Goal: Task Accomplishment & Management: Manage account settings

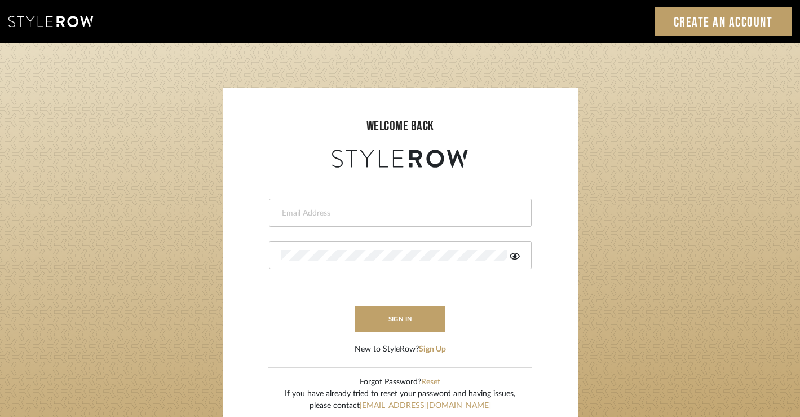
click at [335, 210] on input "email" at bounding box center [399, 213] width 236 height 11
type input "[PERSON_NAME][EMAIL_ADDRESS][DOMAIN_NAME]"
click at [373, 308] on button "sign in" at bounding box center [400, 319] width 90 height 27
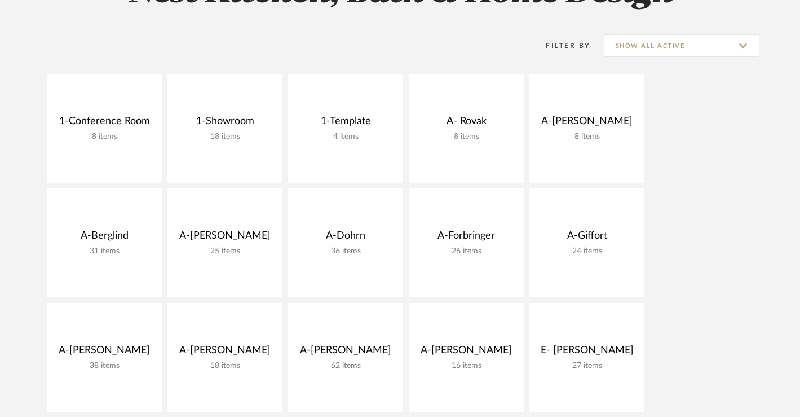
scroll to position [217, 0]
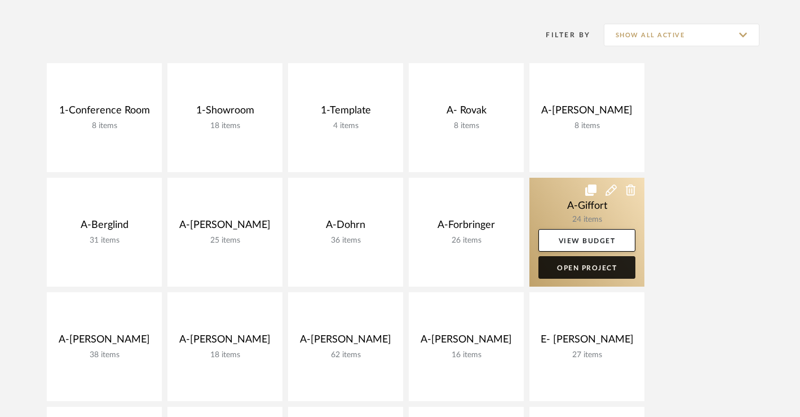
click at [585, 276] on link "Open Project" at bounding box center [587, 267] width 97 height 23
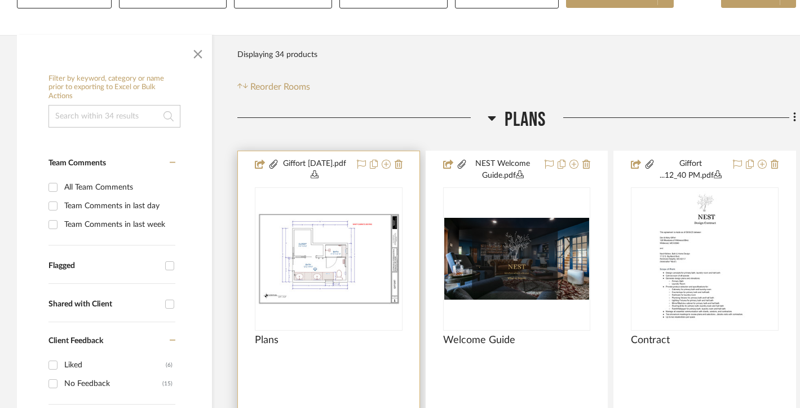
scroll to position [161, 0]
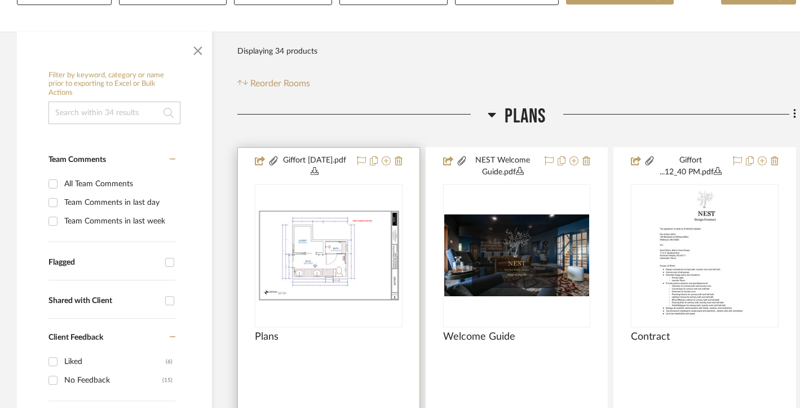
click at [352, 230] on img "0" at bounding box center [328, 256] width 145 height 94
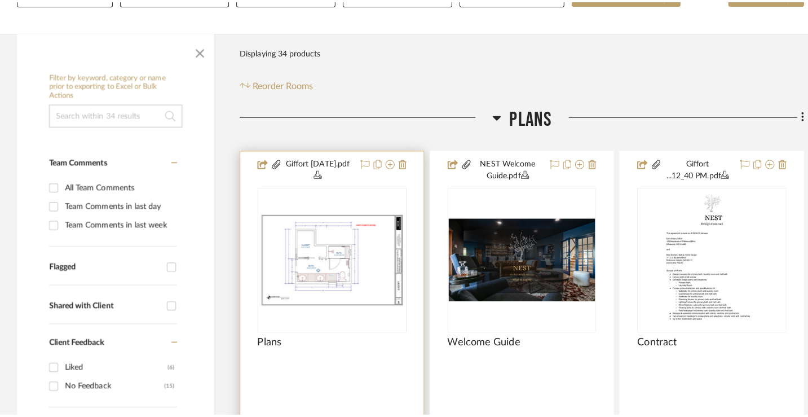
scroll to position [0, 0]
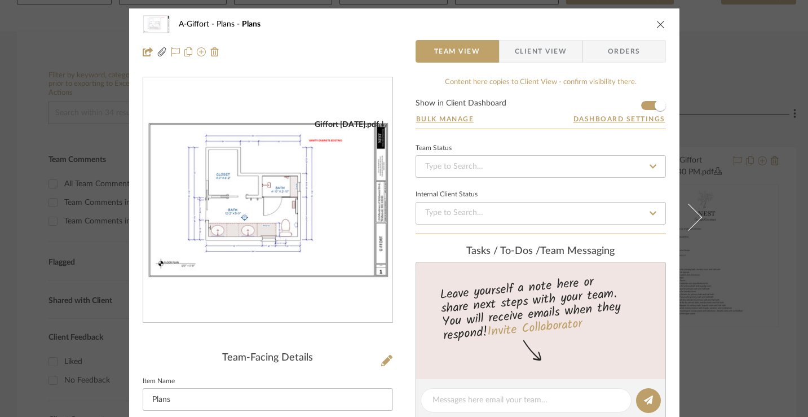
click at [352, 230] on img "0" at bounding box center [267, 200] width 249 height 161
click at [297, 168] on img "0" at bounding box center [267, 200] width 249 height 161
click at [493, 206] on input at bounding box center [541, 213] width 250 height 23
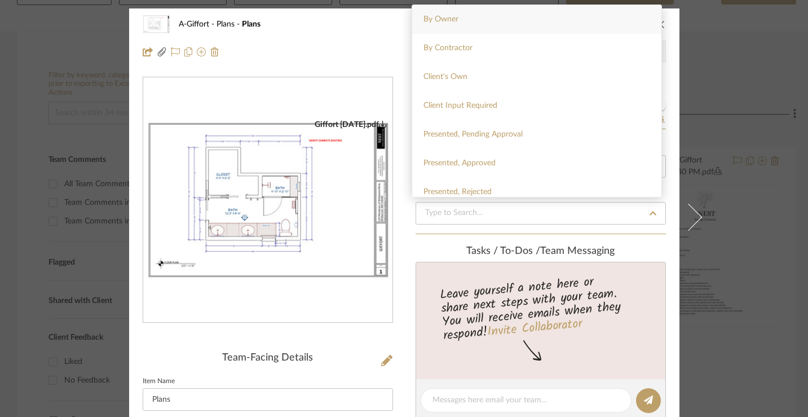
click at [713, 48] on div "A-Giffort Plans Plans Team View Client View Orders Giffort 9-25-25.pdf Team-Fac…" at bounding box center [404, 208] width 808 height 417
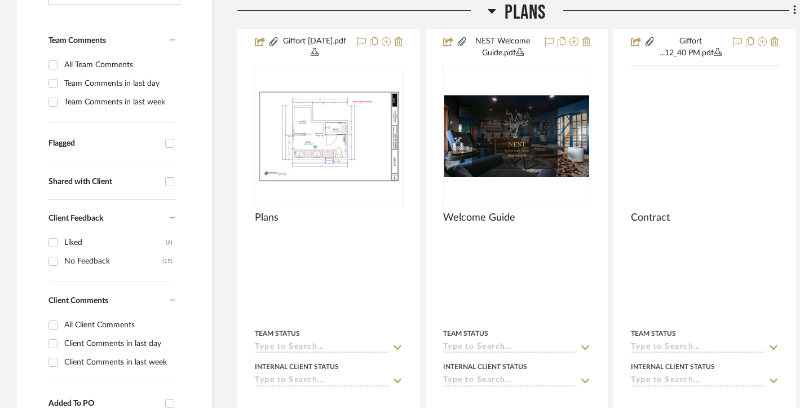
scroll to position [315, 0]
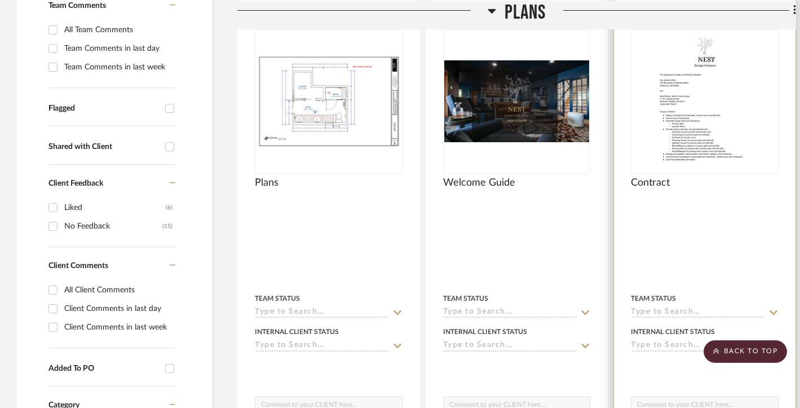
click at [656, 132] on img "0" at bounding box center [705, 101] width 100 height 141
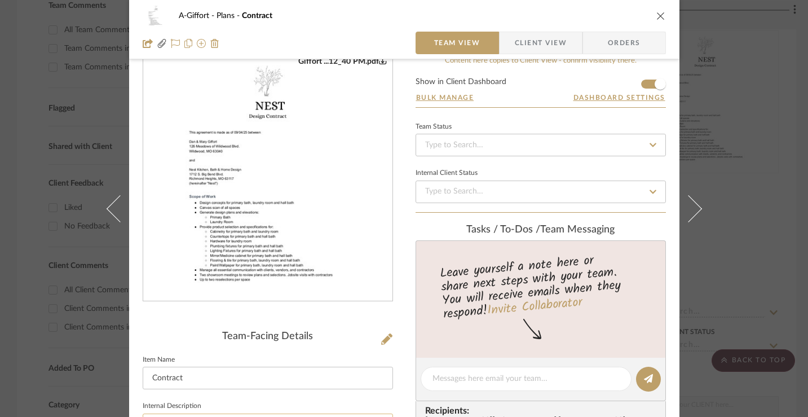
scroll to position [0, 0]
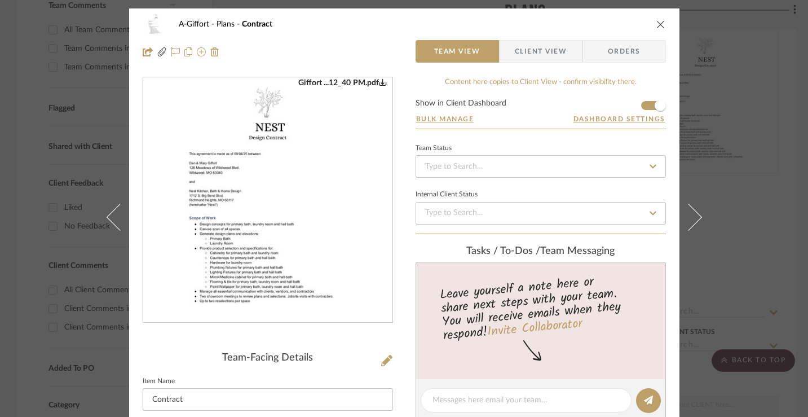
click at [379, 84] on icon "0" at bounding box center [383, 82] width 8 height 8
click at [656, 20] on icon "close" at bounding box center [660, 24] width 9 height 9
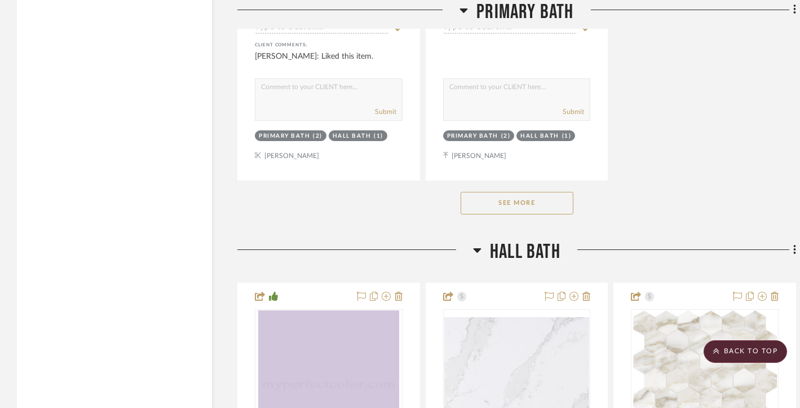
scroll to position [2686, 0]
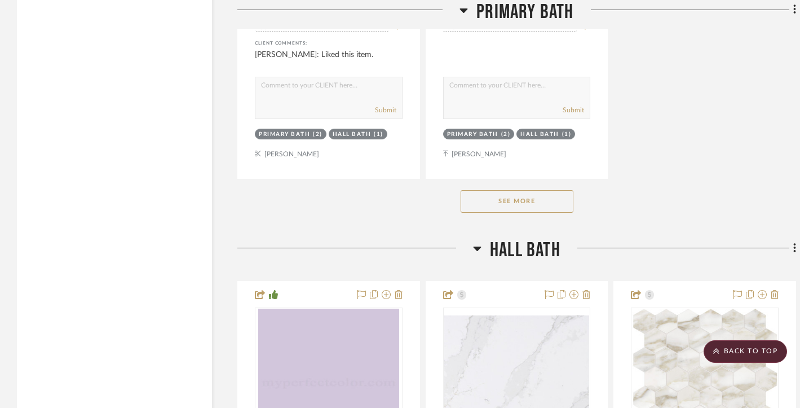
click at [558, 204] on button "See More" at bounding box center [517, 201] width 113 height 23
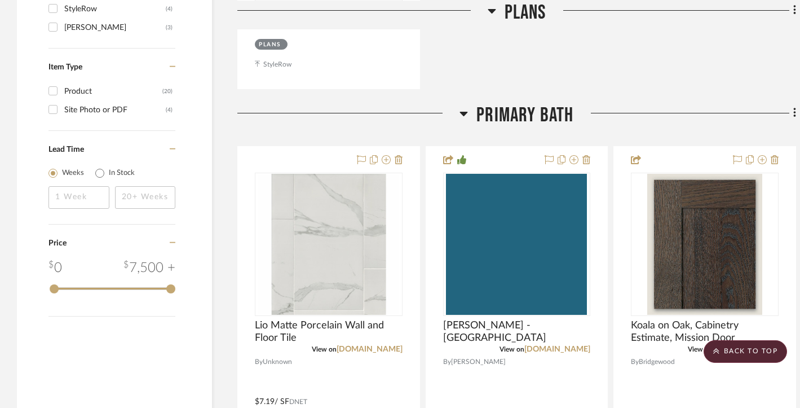
scroll to position [1225, 0]
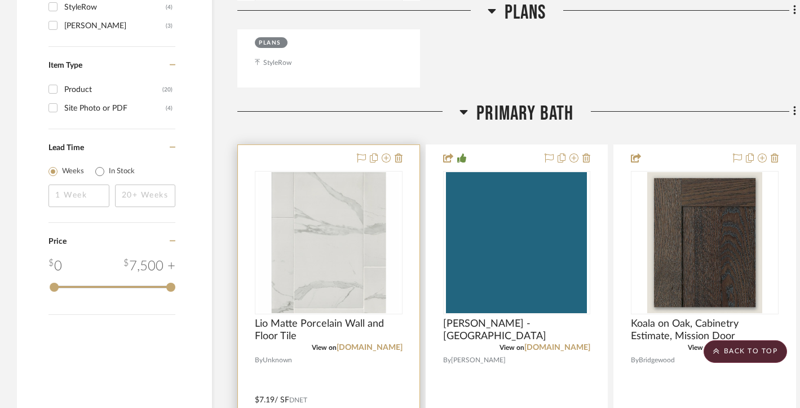
click at [345, 250] on img "0" at bounding box center [328, 242] width 141 height 141
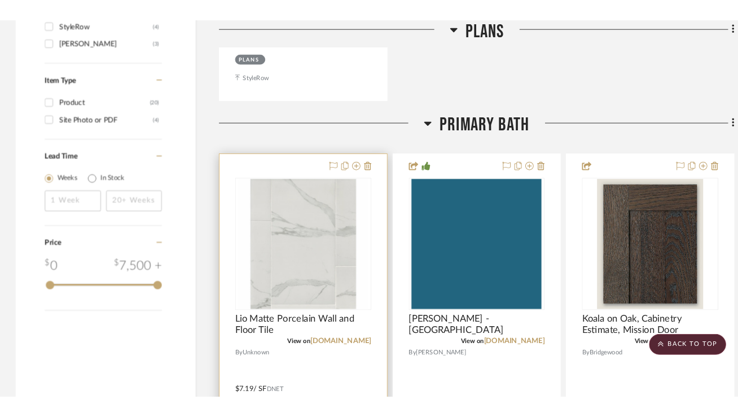
scroll to position [0, 0]
